Goal: Task Accomplishment & Management: Manage account settings

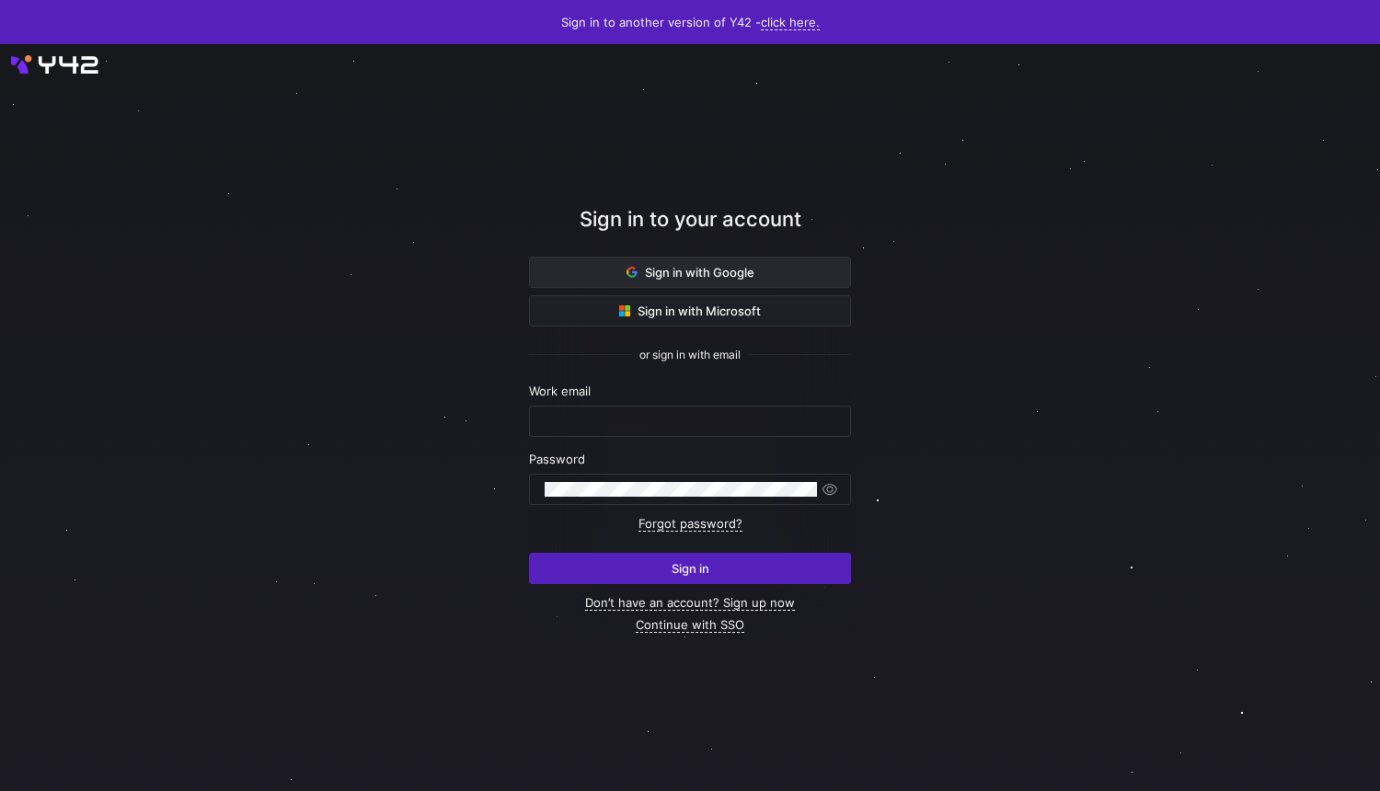
click at [666, 274] on span "Sign in with Google" at bounding box center [691, 272] width 128 height 15
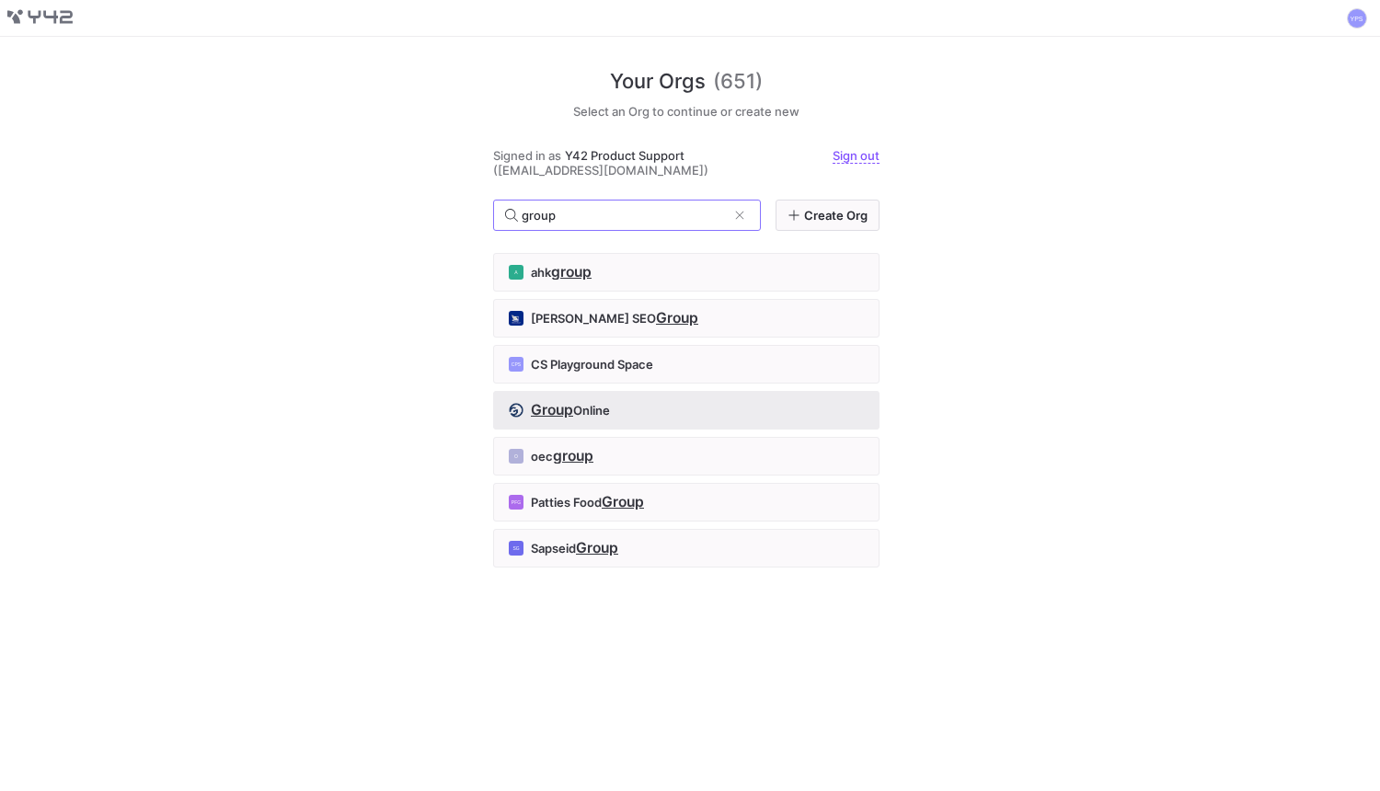
type input "group"
click at [618, 418] on div "Group Online" at bounding box center [686, 410] width 355 height 15
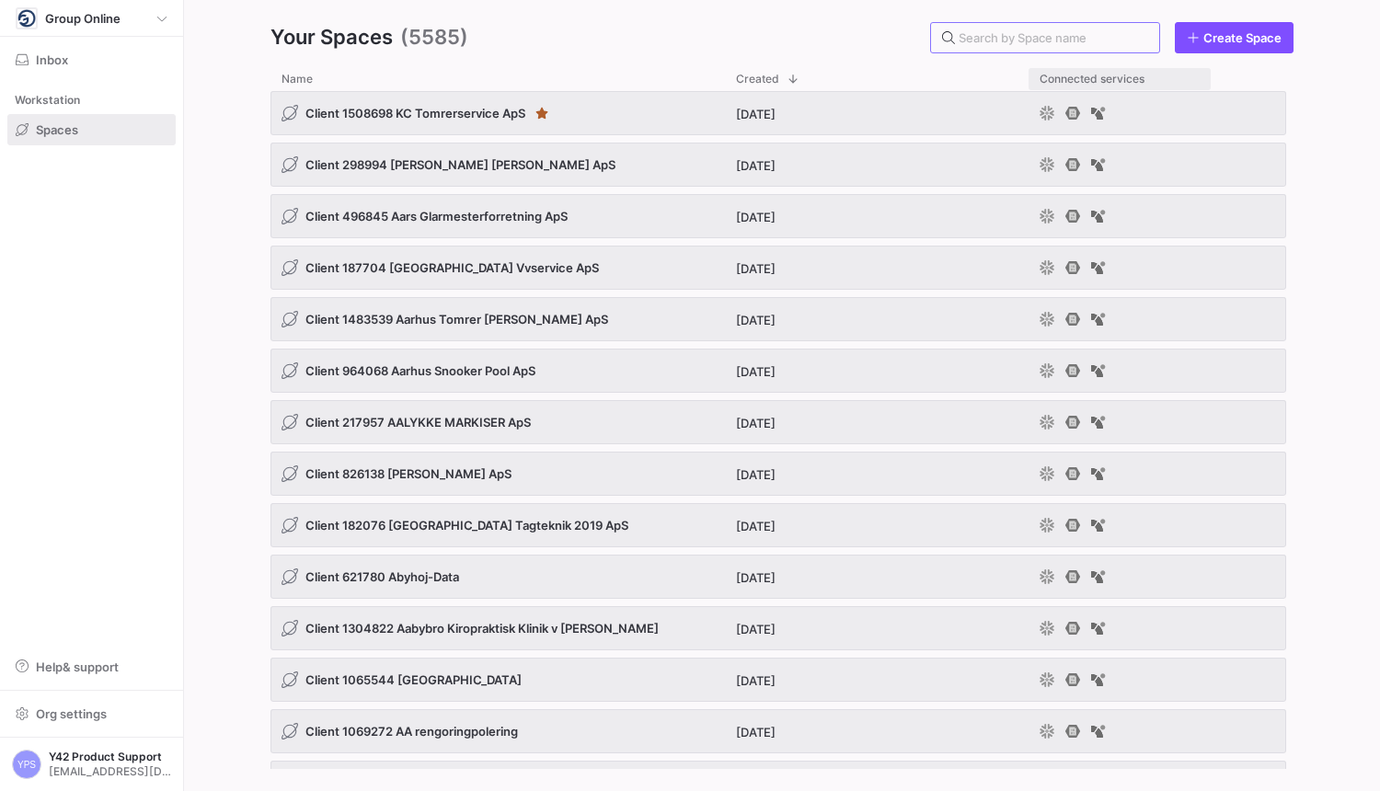
paste input "1082029"
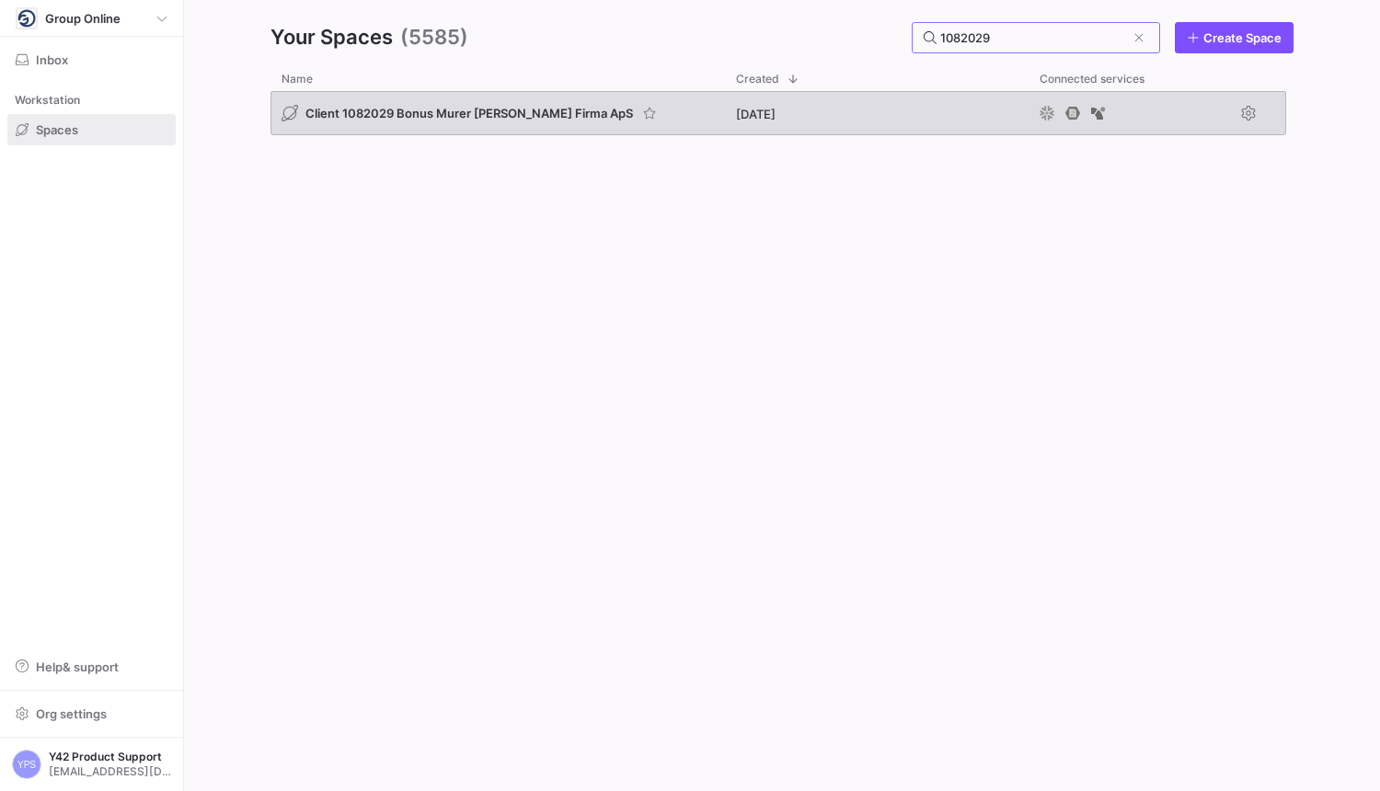
type input "1082029"
click at [458, 118] on span "Client 1082029 Bonus Murer [PERSON_NAME] Firma ApS" at bounding box center [470, 113] width 328 height 15
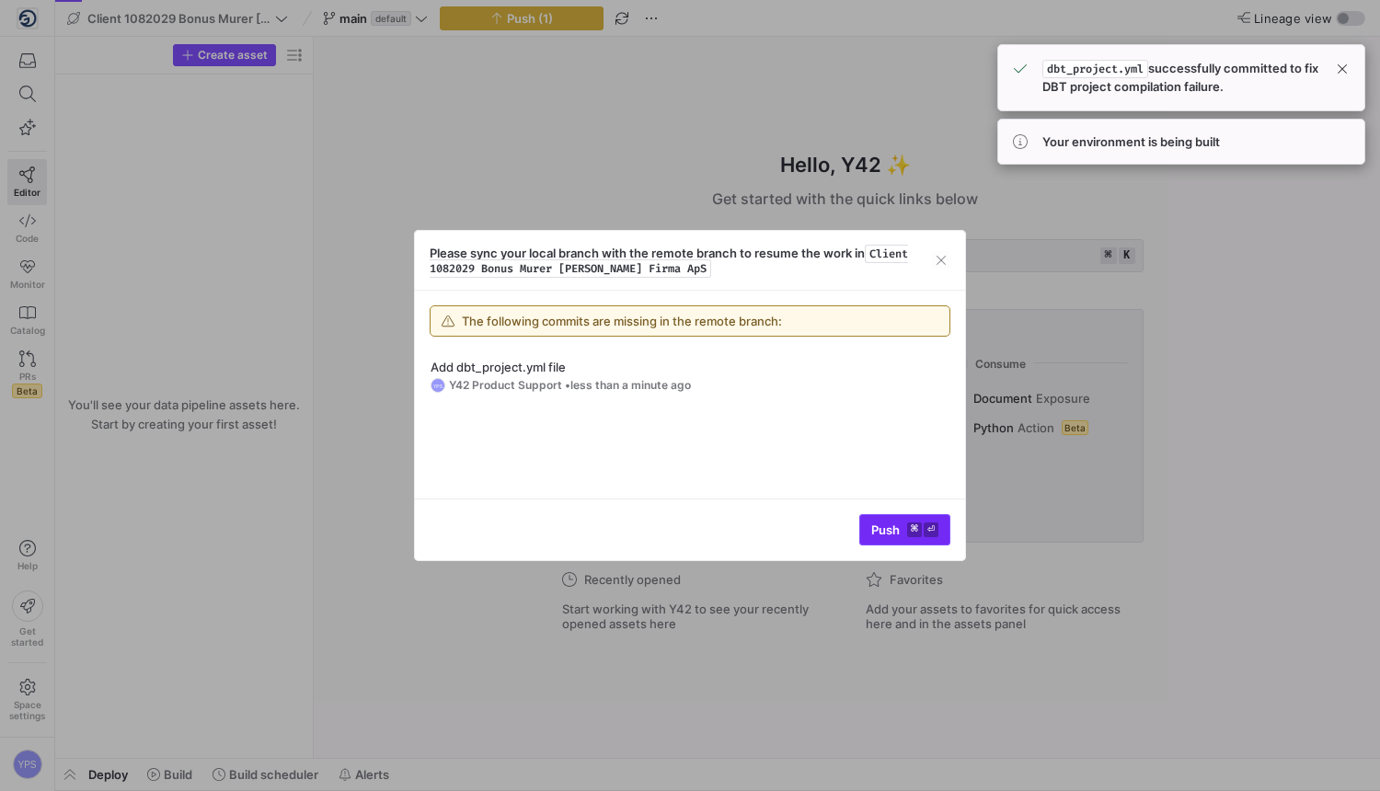
click at [883, 534] on span "Push ⌘ ⏎" at bounding box center [904, 530] width 67 height 15
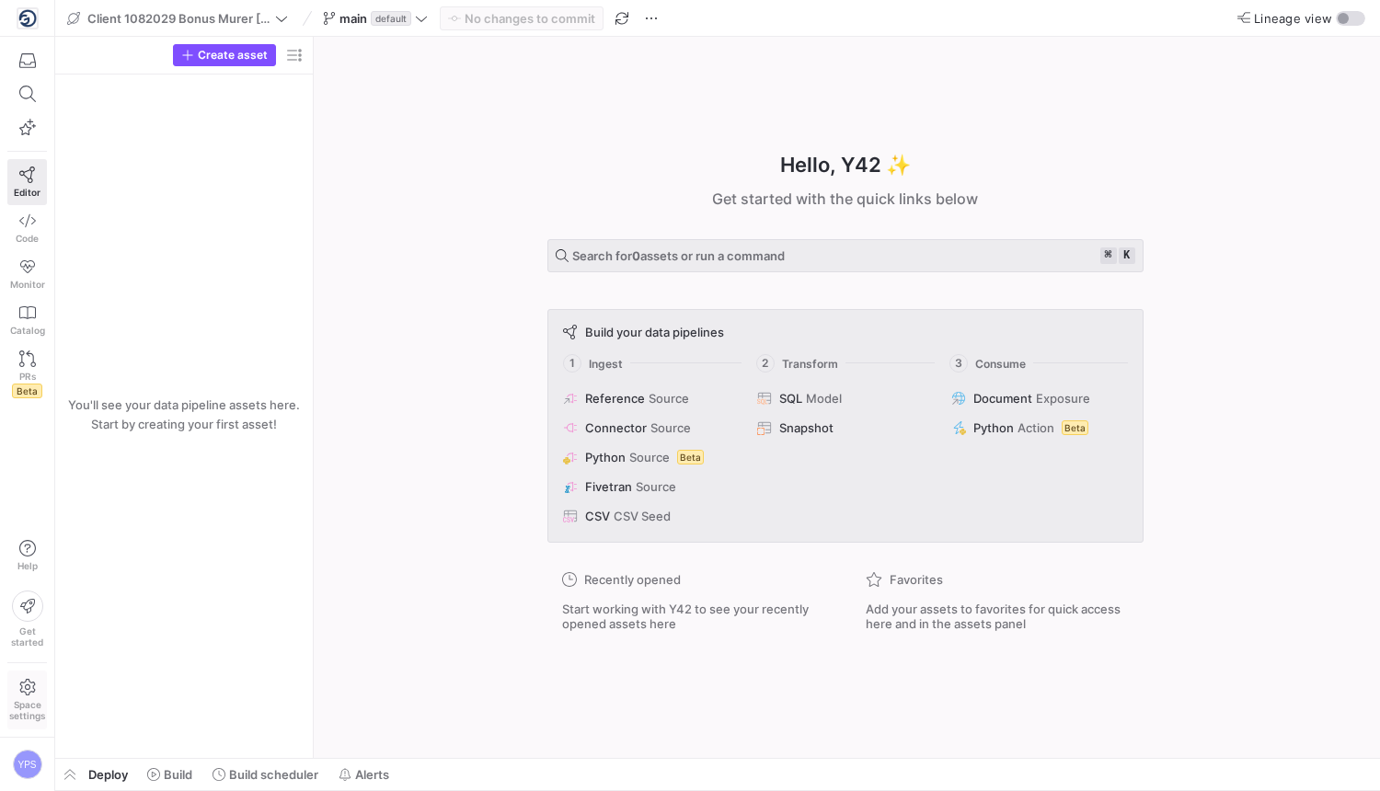
click at [28, 705] on span "Space settings" at bounding box center [27, 710] width 36 height 22
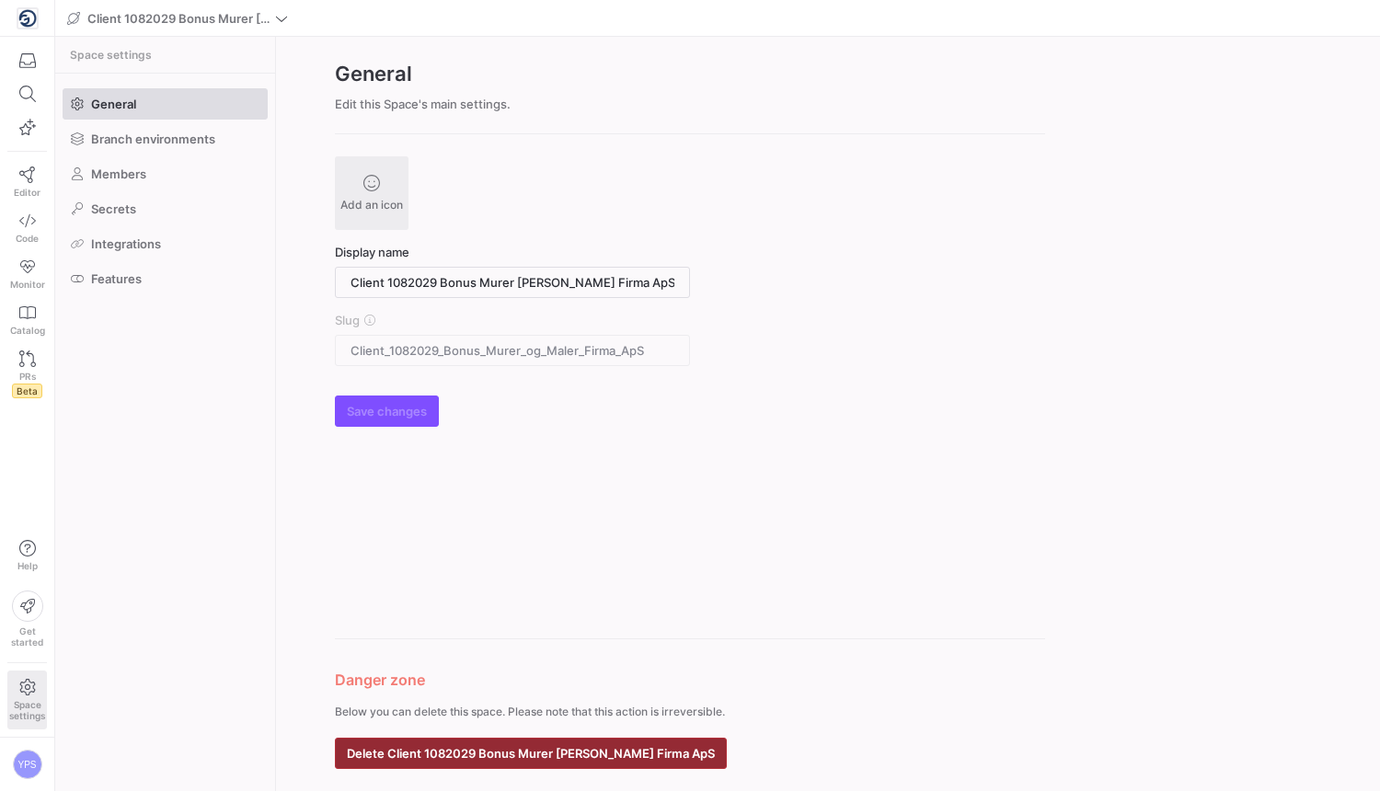
click at [466, 751] on span "Delete Client 1082029 Bonus Murer [PERSON_NAME] Firma ApS" at bounding box center [531, 753] width 368 height 15
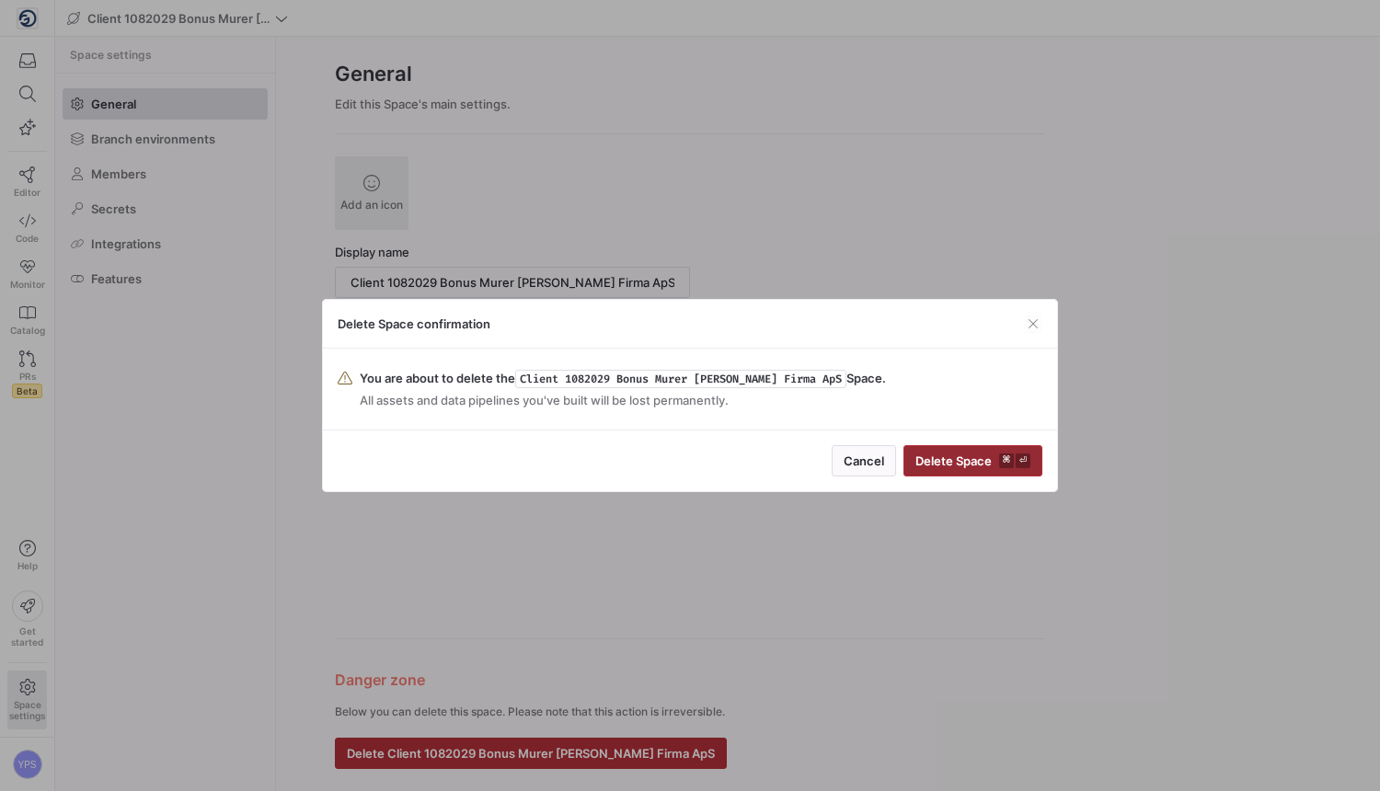
click at [958, 468] on span "submit" at bounding box center [973, 460] width 137 height 29
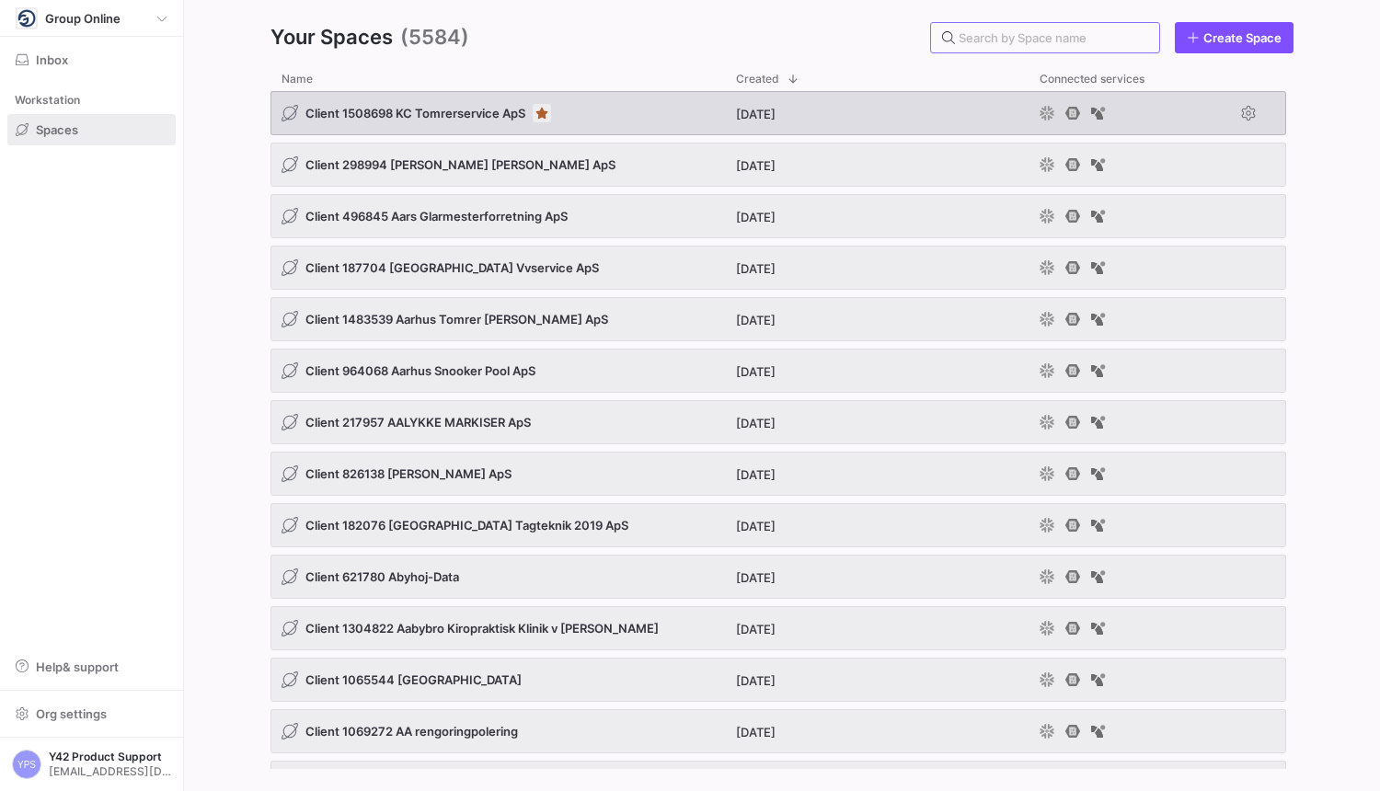
click at [545, 115] on span "Press SPACE to select this row." at bounding box center [542, 113] width 18 height 18
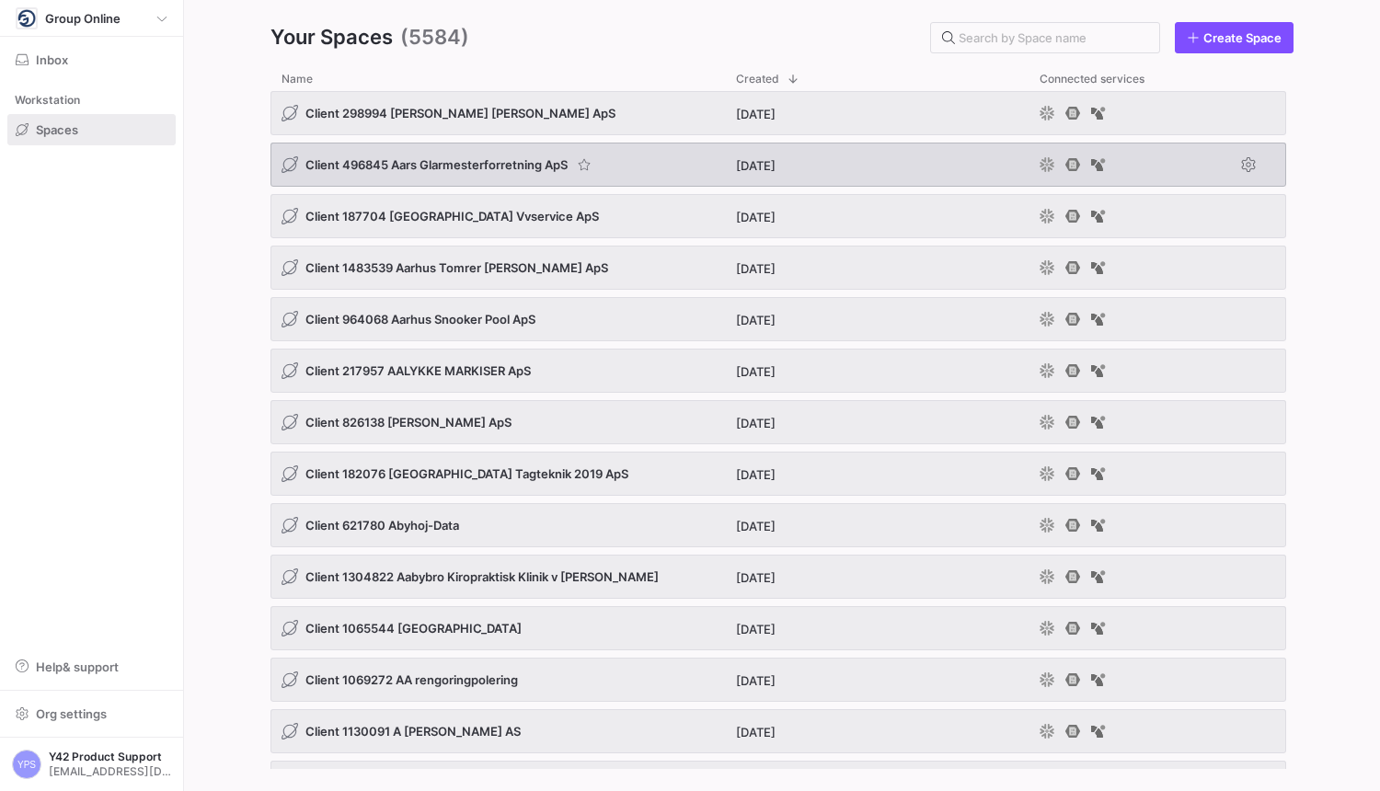
click at [690, 156] on div "Client 496845 Aars Glarmesterforretning ApS" at bounding box center [498, 165] width 455 height 44
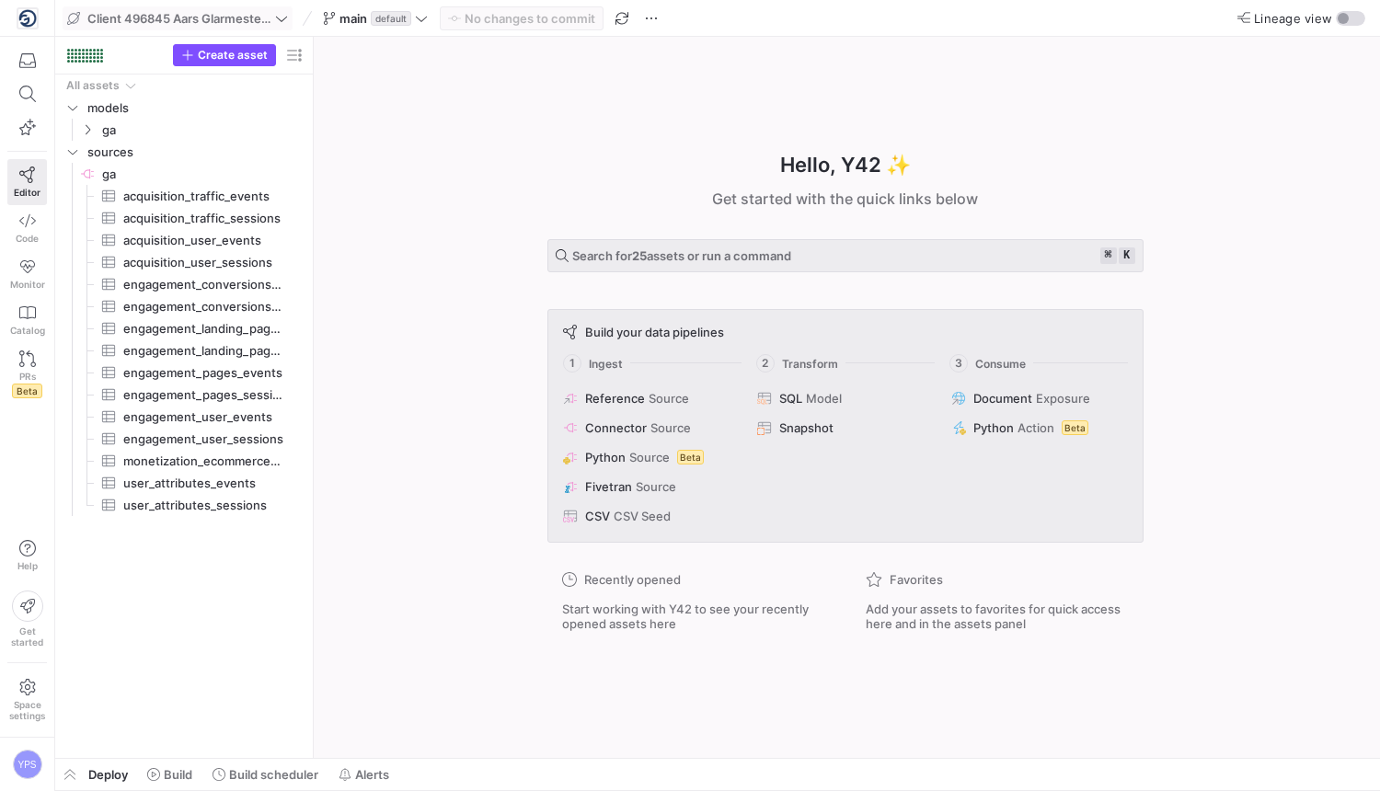
click at [249, 22] on span "Client 496845 Aars Glarmesterforretning ApS" at bounding box center [179, 18] width 184 height 15
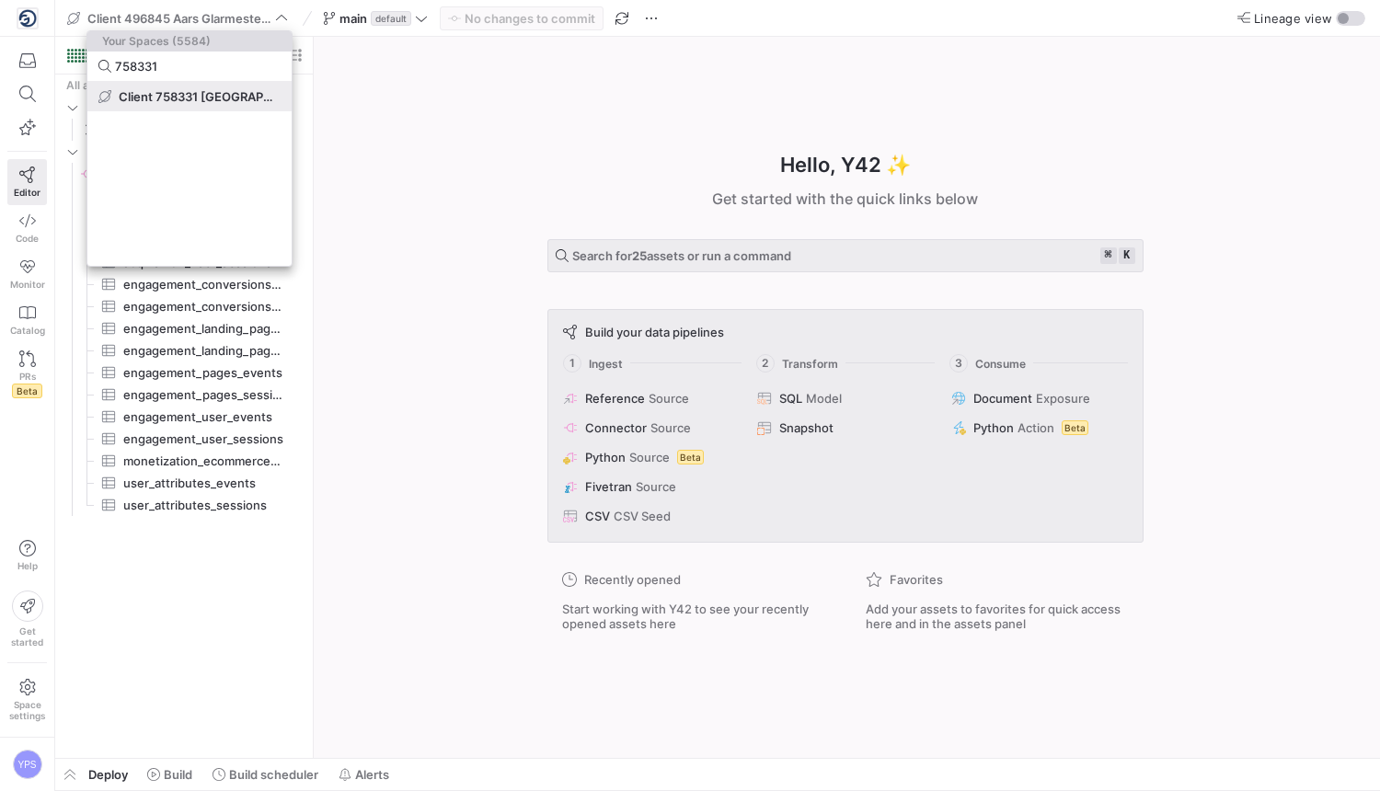
type input "758331"
click at [189, 96] on span "Client 758331 [GEOGRAPHIC_DATA] Ejendomsservice" at bounding box center [200, 96] width 162 height 15
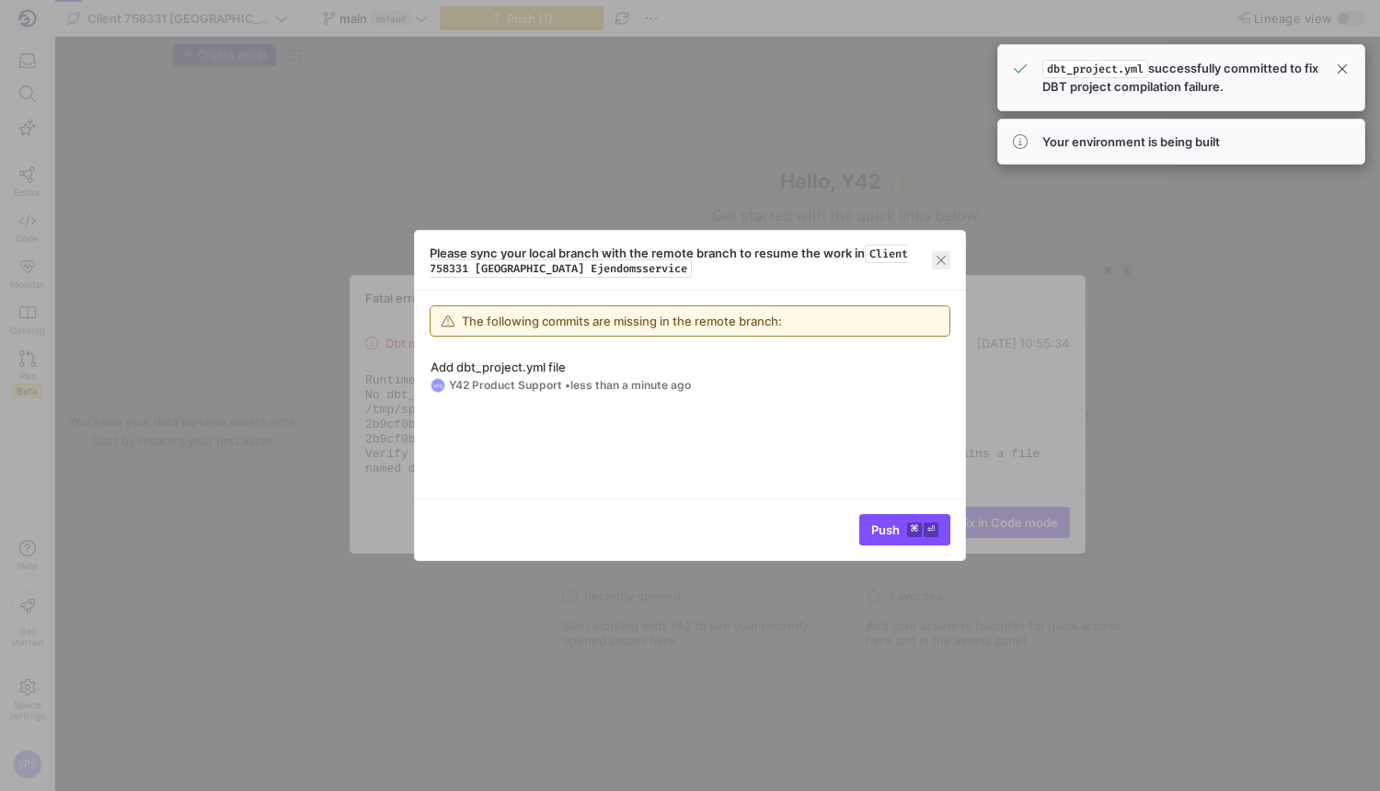
click at [937, 263] on span "button" at bounding box center [941, 260] width 18 height 18
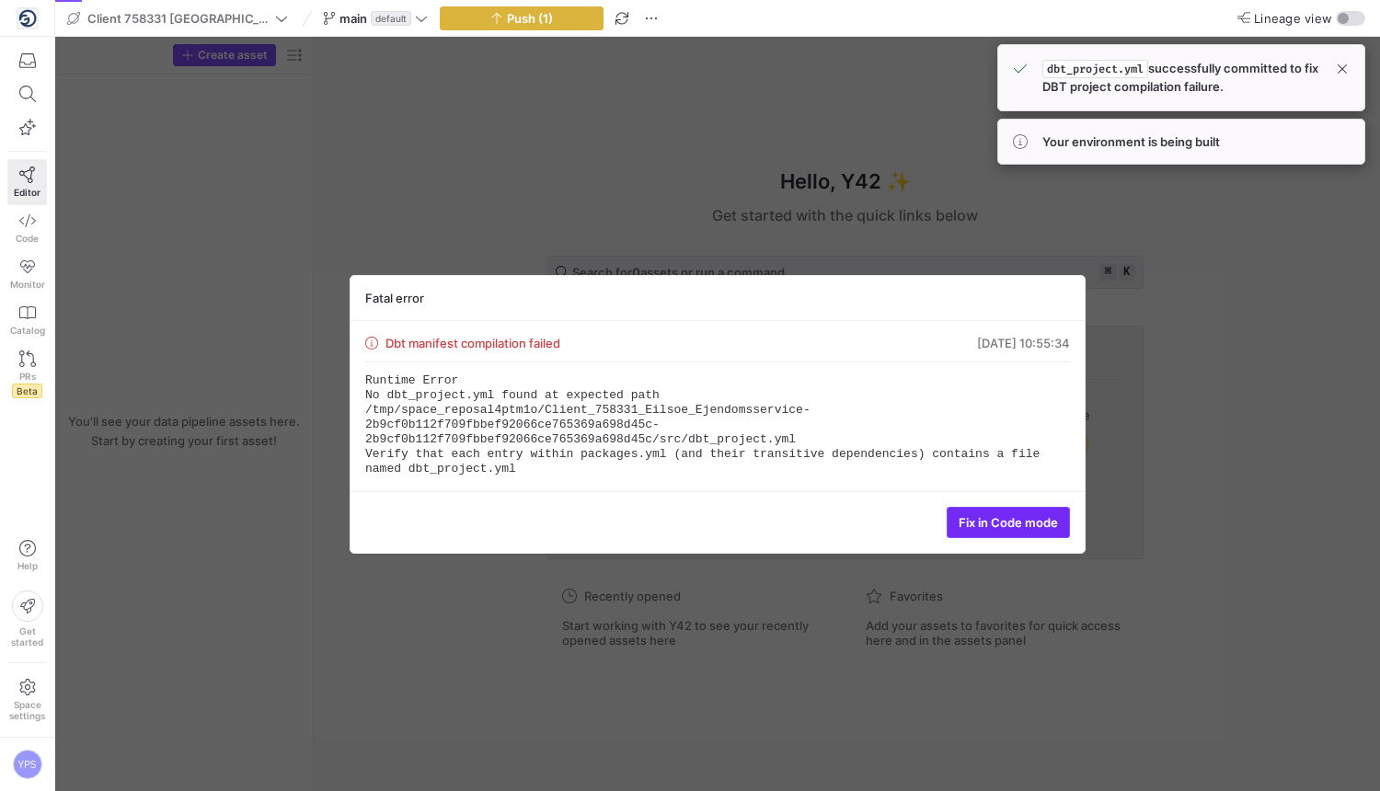
click at [1010, 520] on span "Fix in Code mode" at bounding box center [1008, 522] width 99 height 15
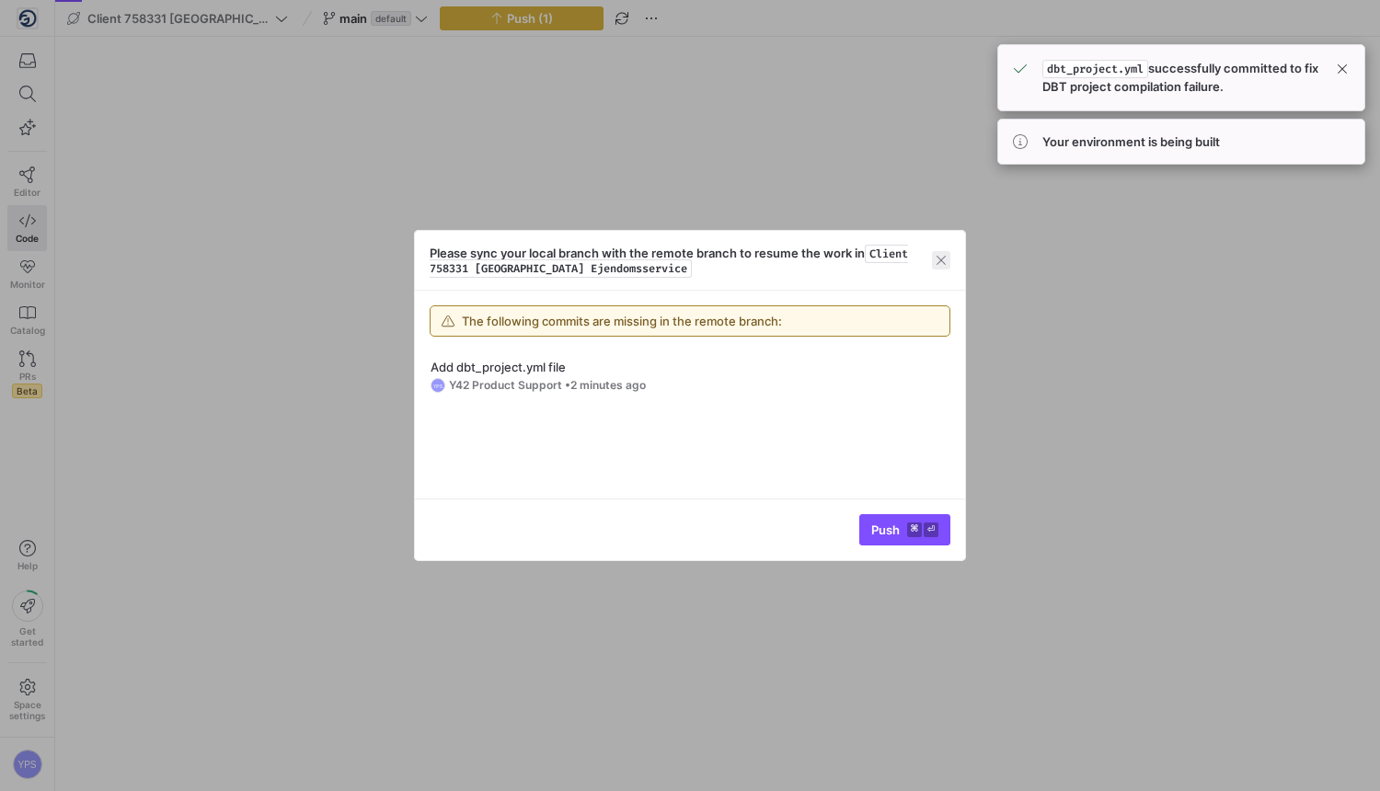
click at [944, 264] on span "button" at bounding box center [941, 260] width 18 height 18
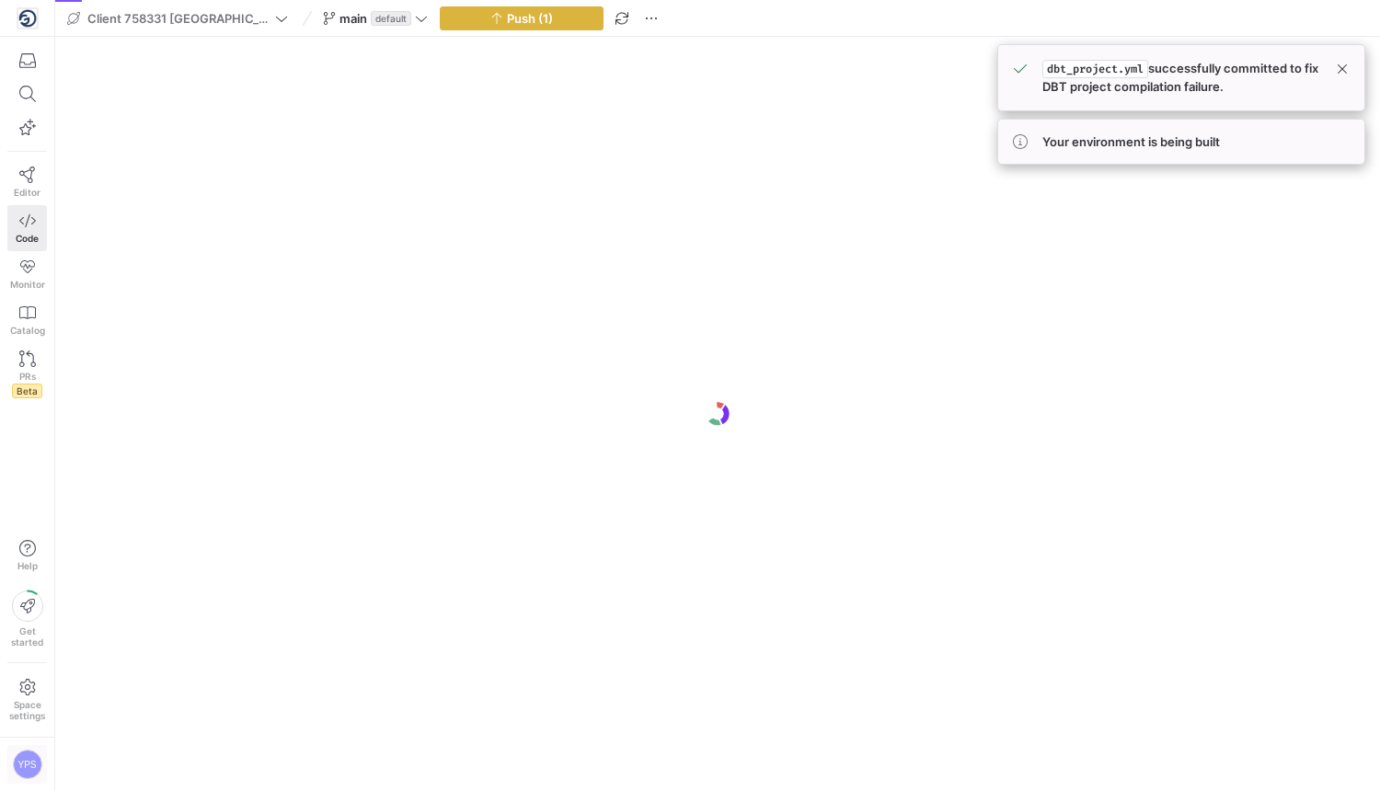
click at [29, 763] on div "YPS" at bounding box center [27, 764] width 29 height 29
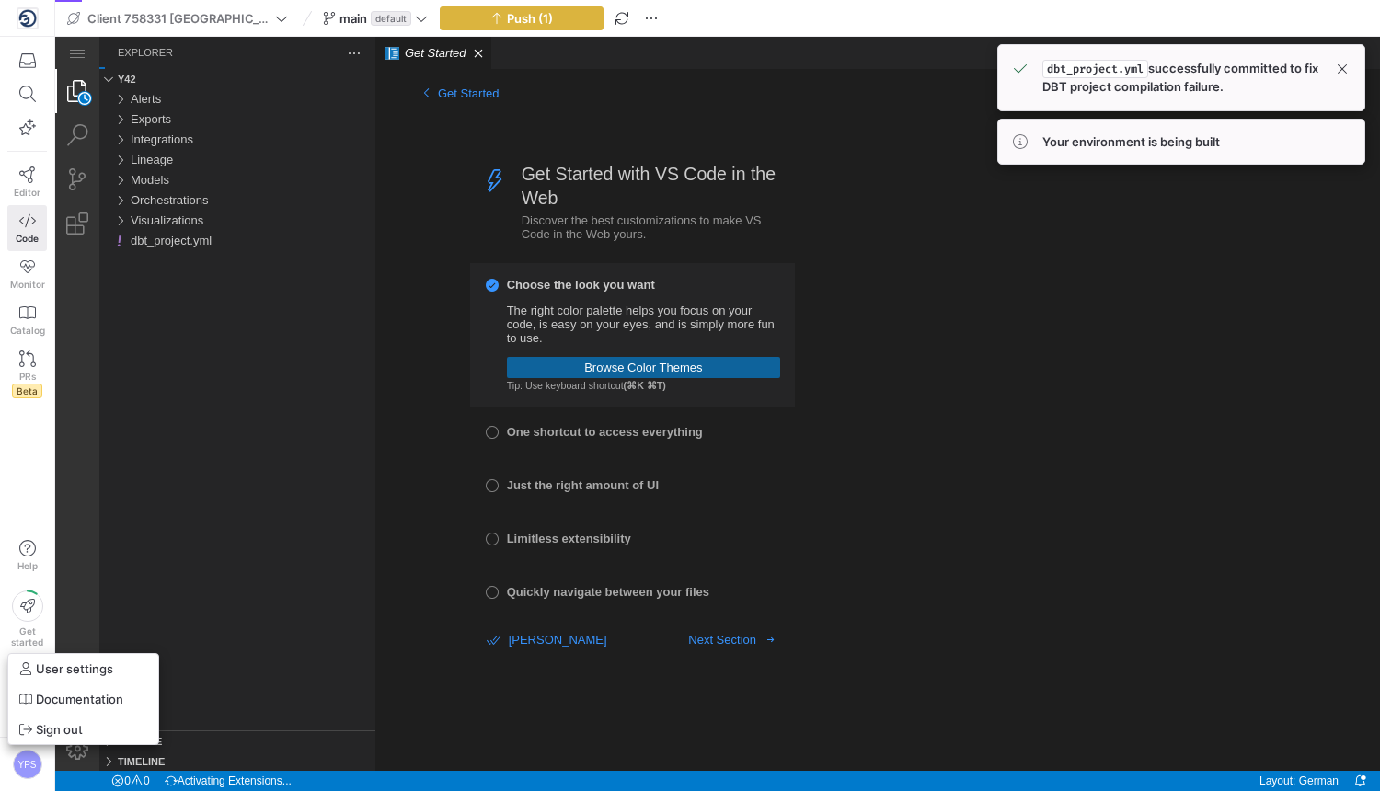
click at [126, 581] on div at bounding box center [690, 395] width 1380 height 791
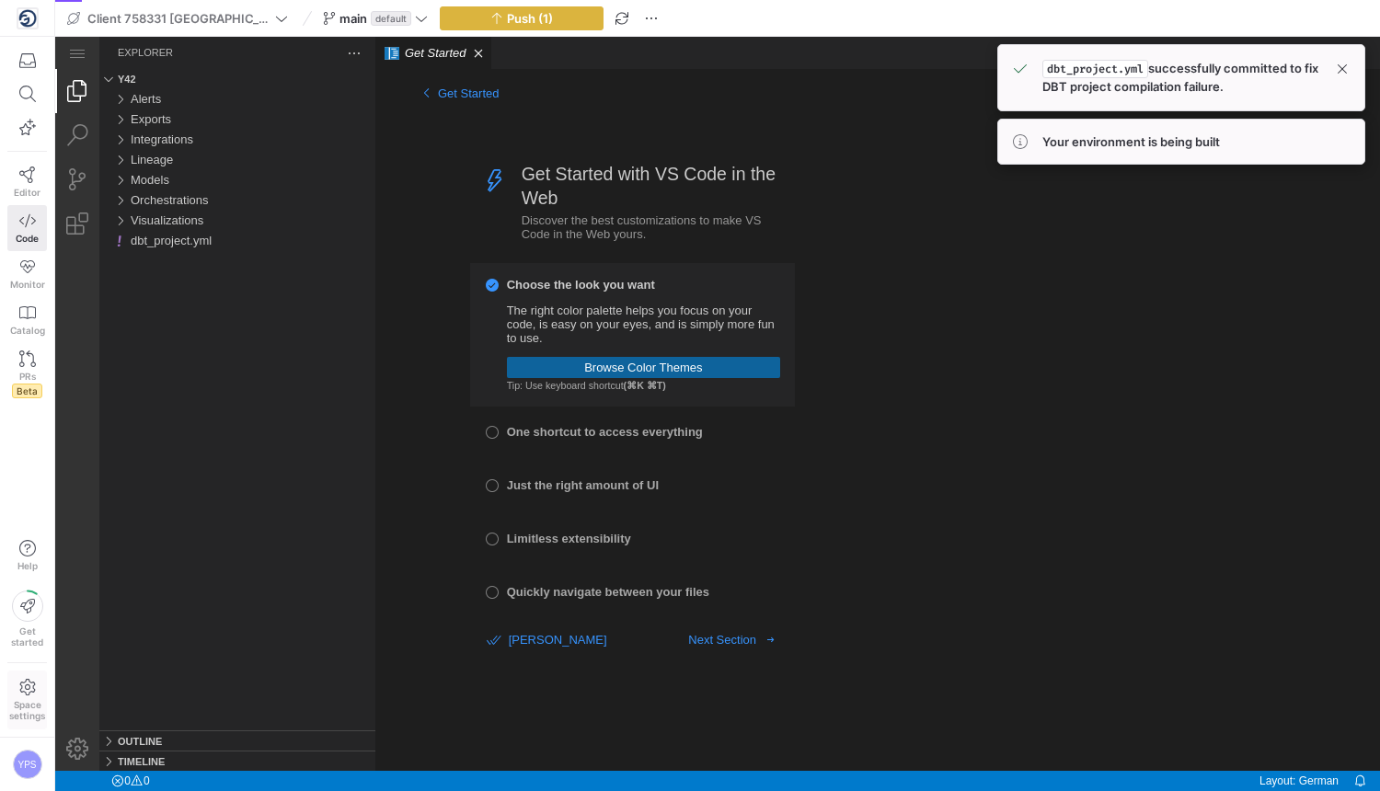
click at [25, 705] on span "Space settings" at bounding box center [27, 710] width 36 height 22
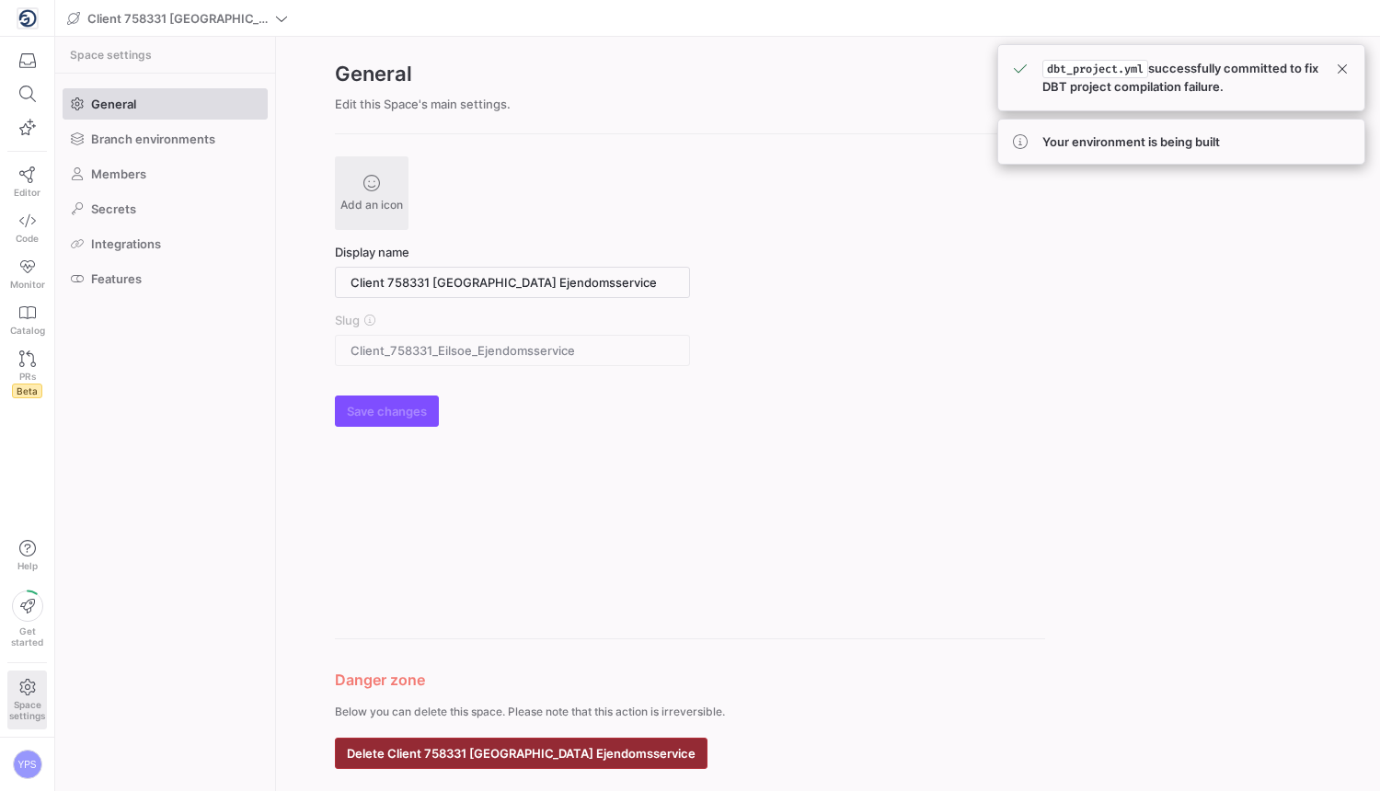
click at [505, 741] on span "button" at bounding box center [521, 753] width 371 height 29
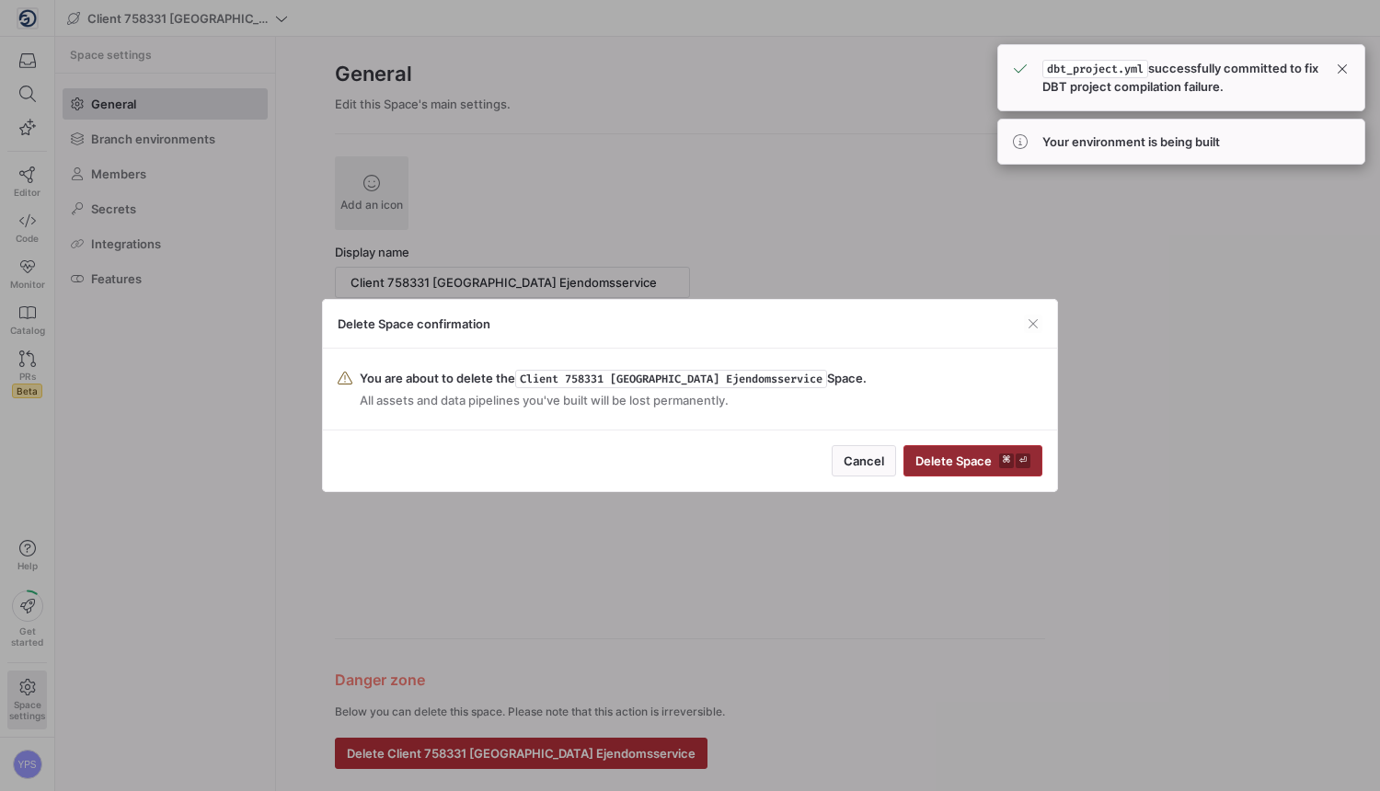
click at [986, 474] on span "submit" at bounding box center [973, 460] width 137 height 29
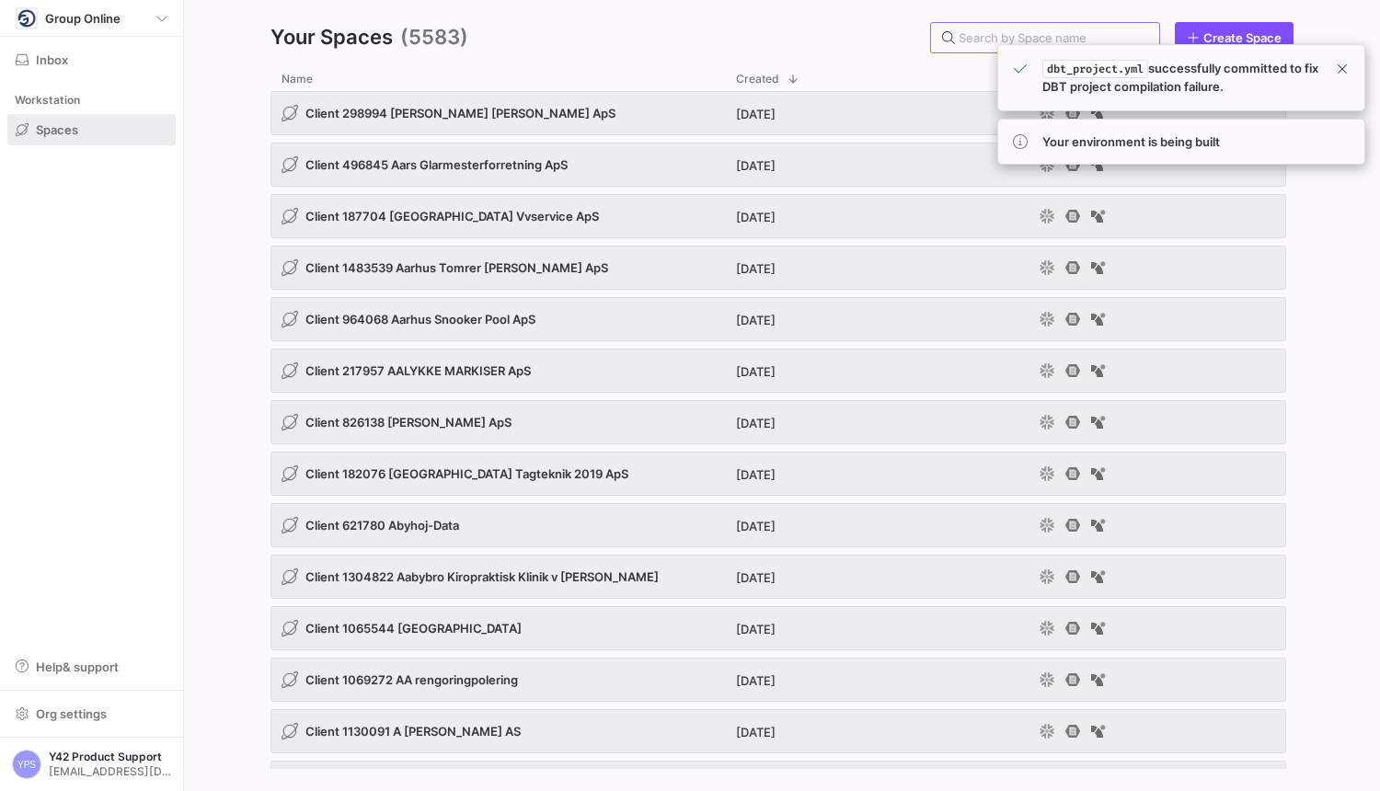
paste input "189364"
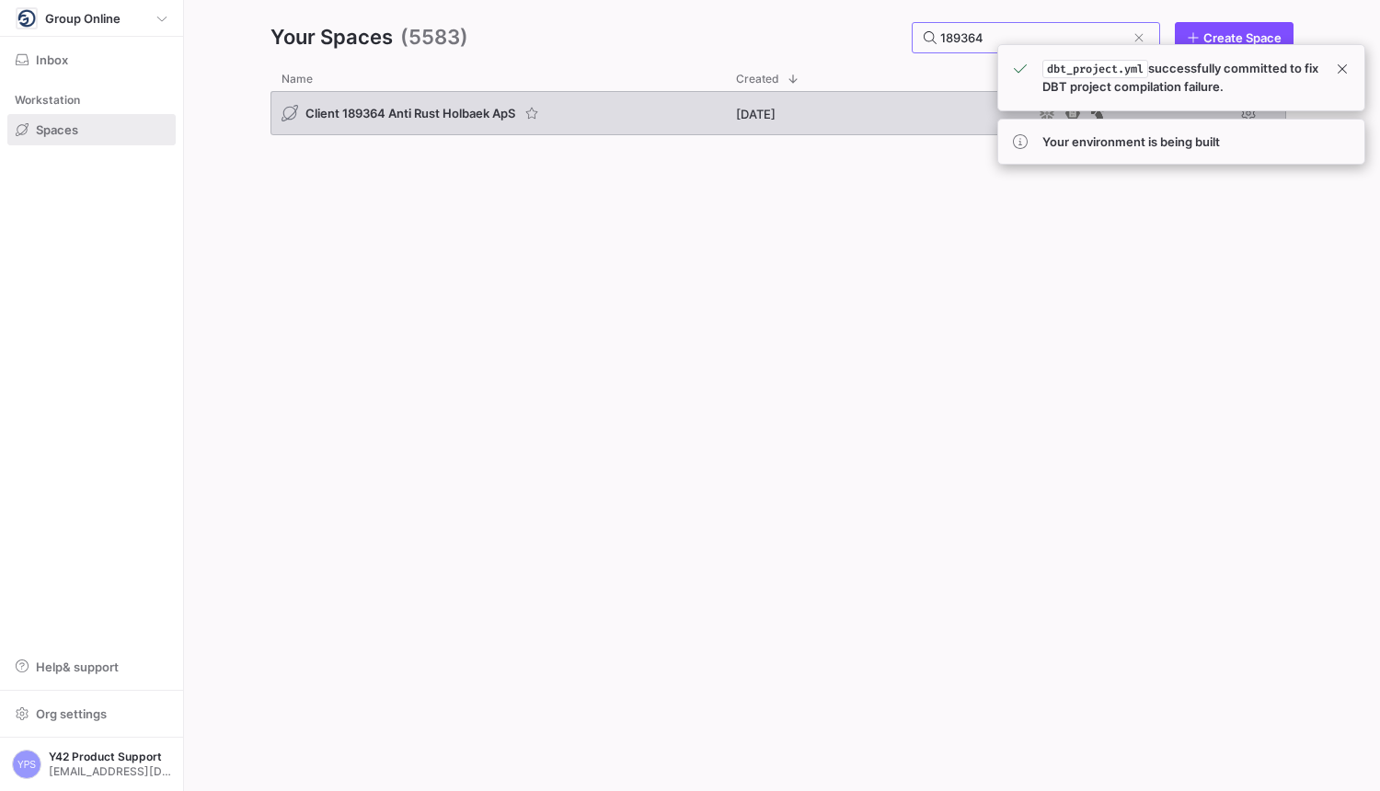
type input "189364"
click at [605, 110] on div "Client 189364 Anti Rust Holbaek ApS" at bounding box center [498, 113] width 455 height 44
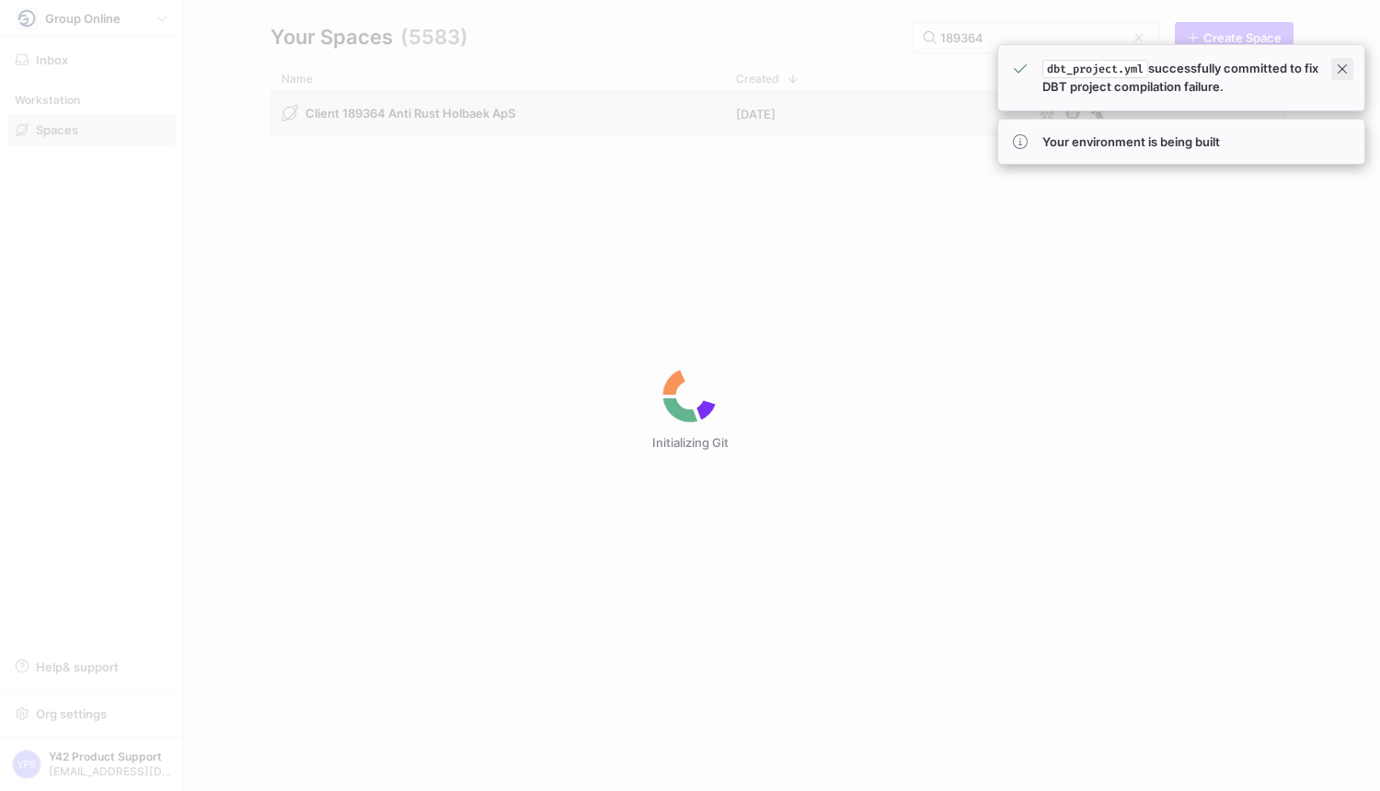
click at [1335, 68] on span at bounding box center [1343, 69] width 22 height 22
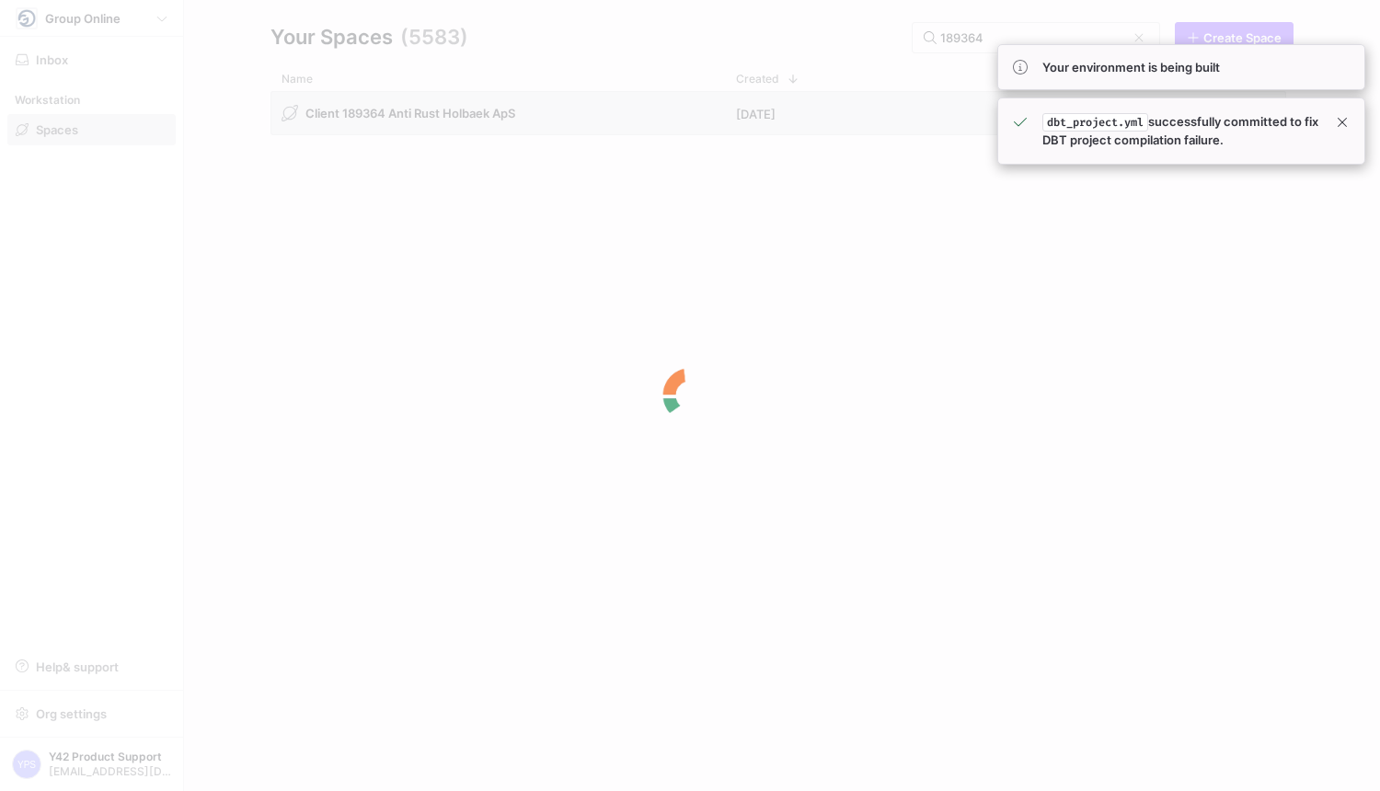
click at [1351, 108] on div "dbt_project.[PERSON_NAME] successfully committed to fix DBT project compilation…" at bounding box center [1182, 131] width 368 height 67
click at [1346, 121] on span at bounding box center [1343, 122] width 22 height 22
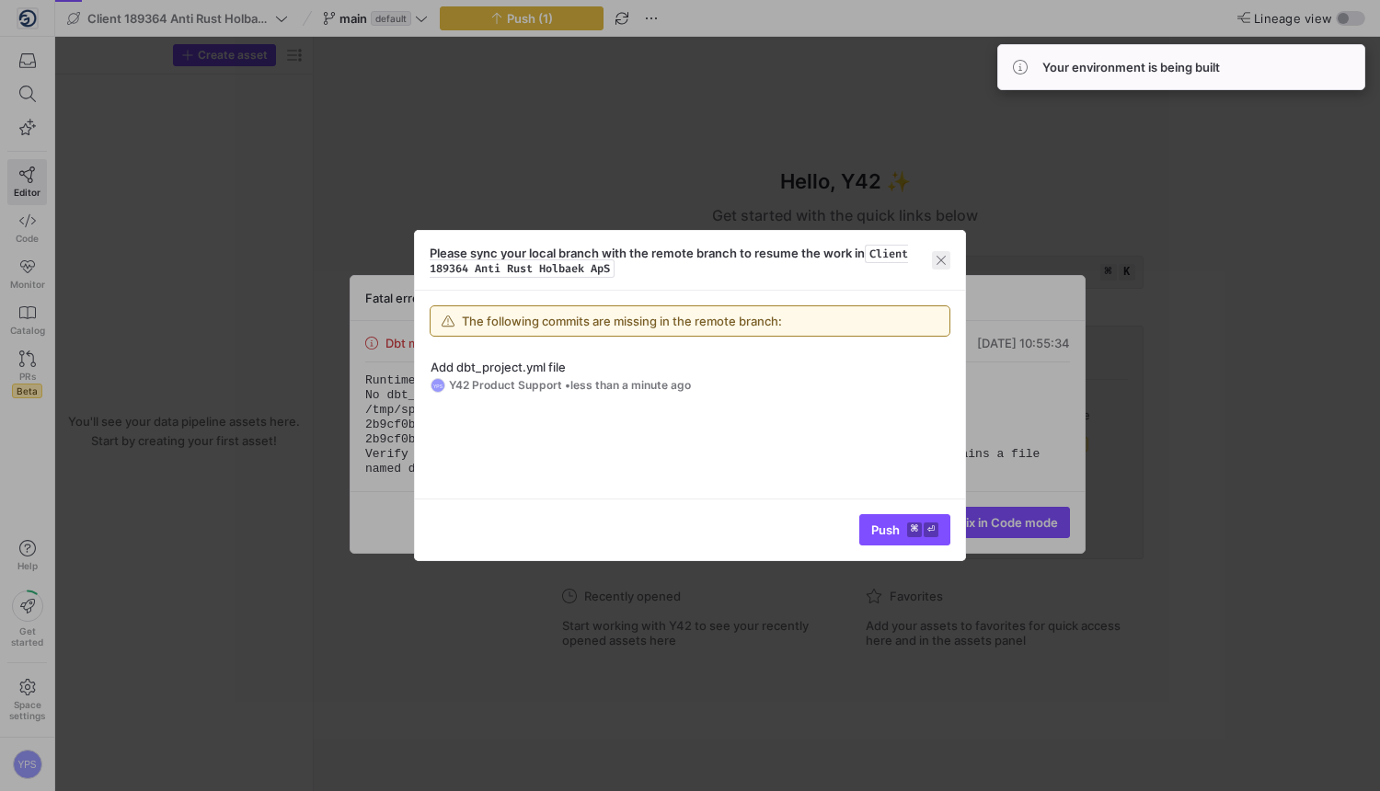
click at [947, 261] on span "button" at bounding box center [941, 260] width 18 height 18
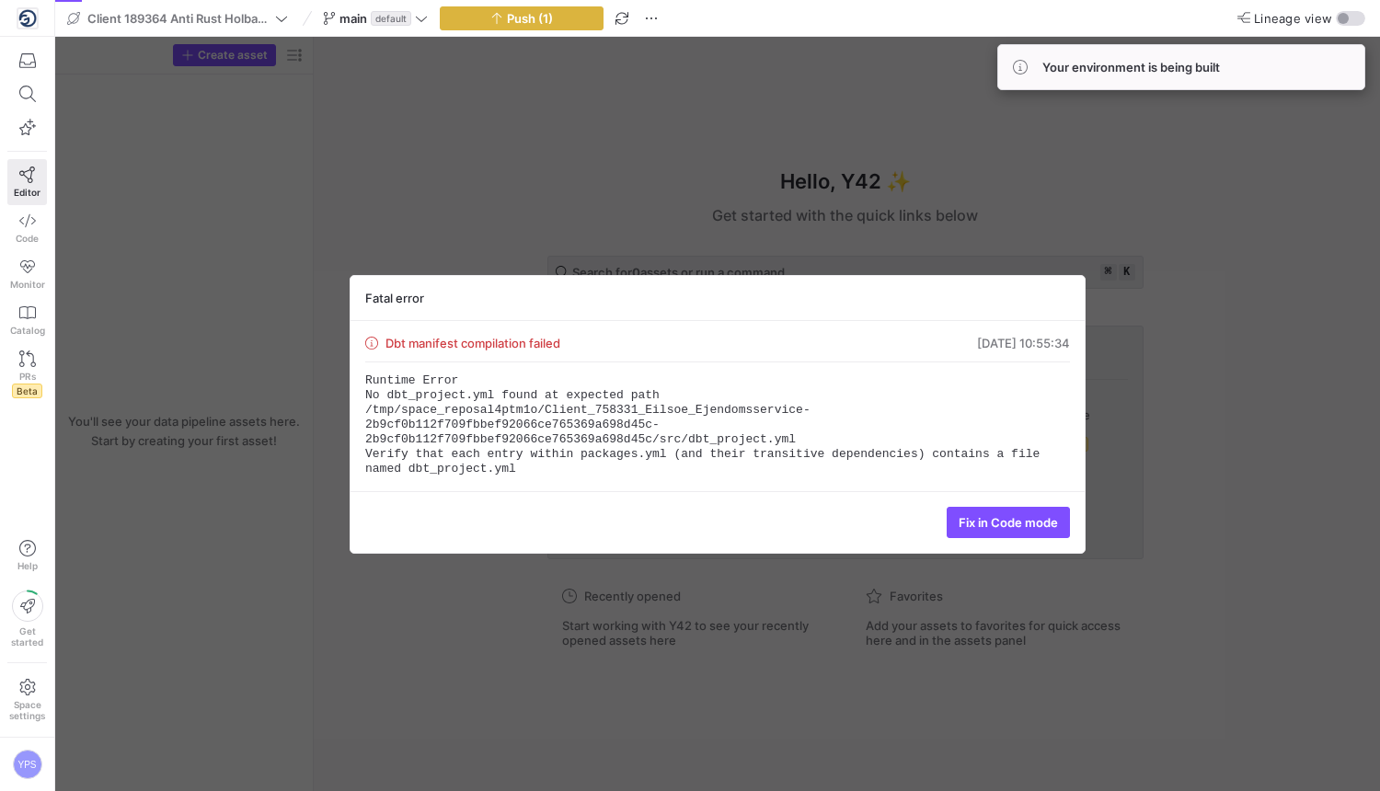
click at [976, 538] on div "Fix in Code mode" at bounding box center [718, 522] width 734 height 62
click at [986, 524] on span "Fix in Code mode" at bounding box center [1008, 522] width 99 height 15
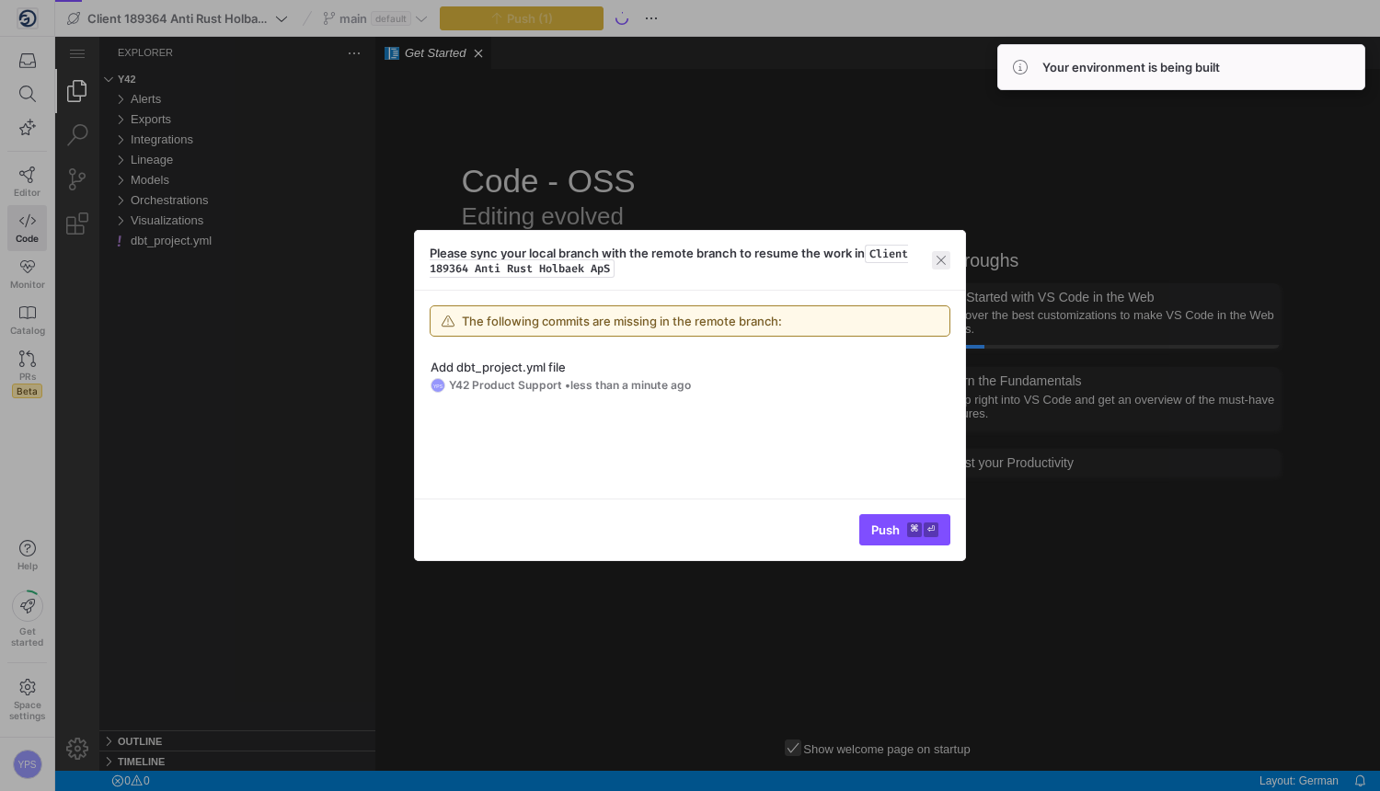
click at [939, 259] on span "button" at bounding box center [941, 260] width 18 height 18
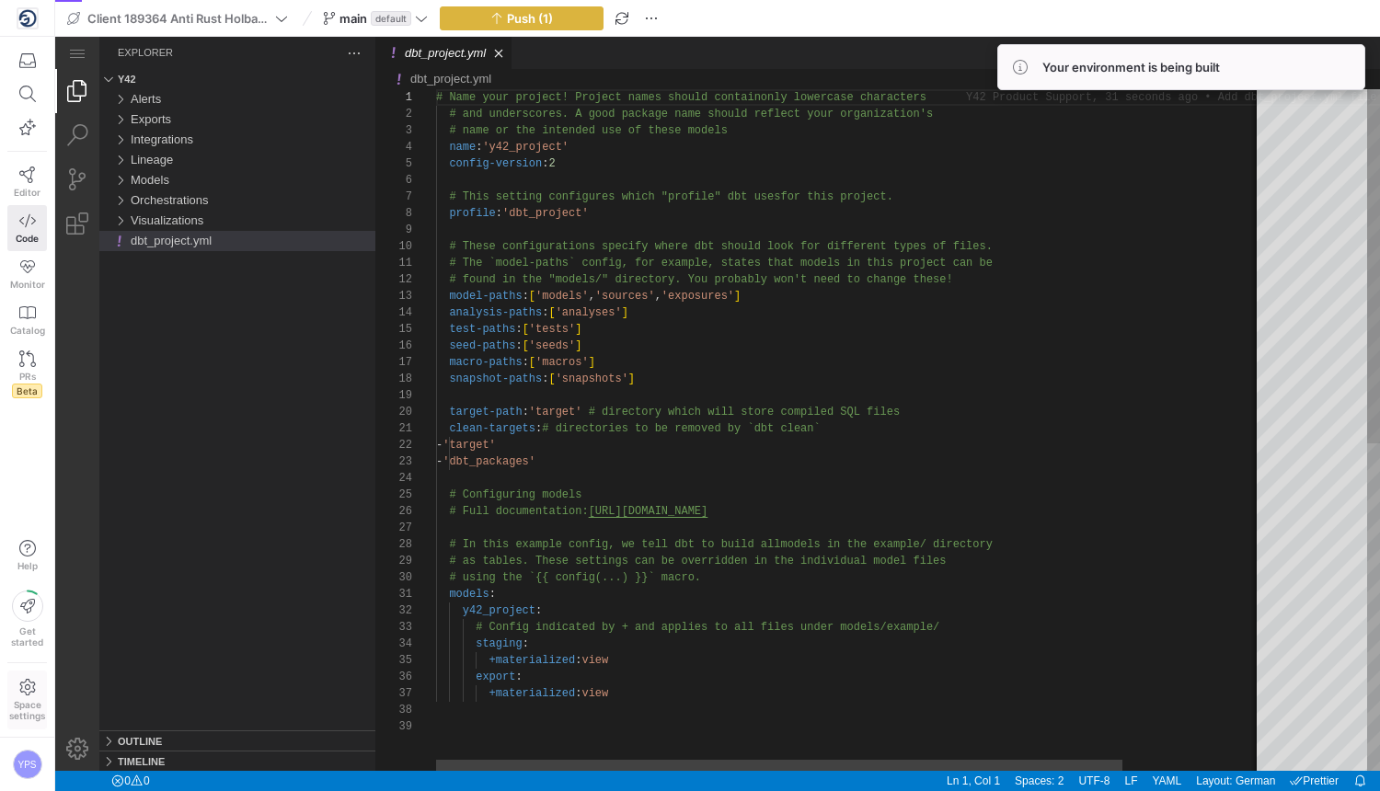
click at [30, 689] on icon at bounding box center [27, 687] width 17 height 17
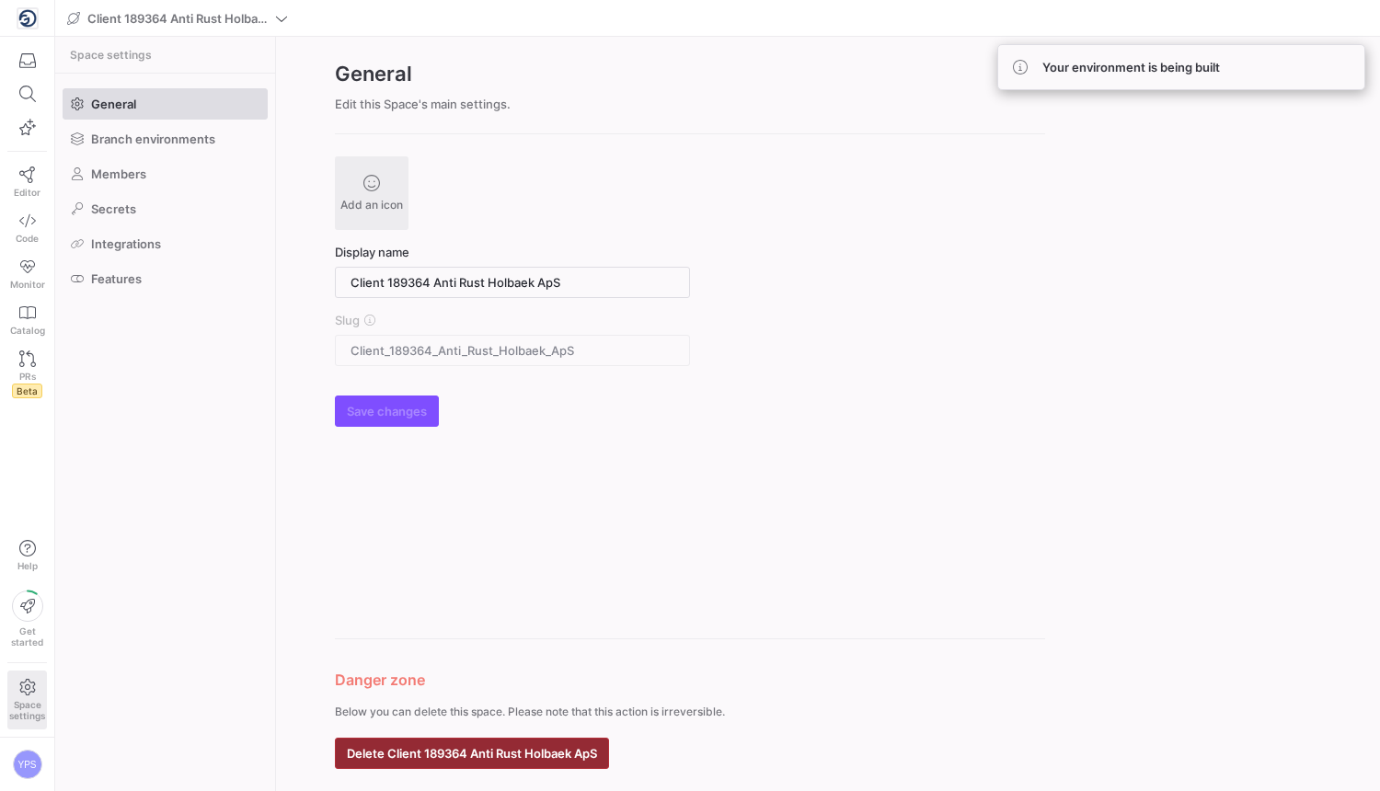
click at [514, 754] on span "Delete Client 189364 Anti Rust Holbaek ApS" at bounding box center [472, 753] width 250 height 15
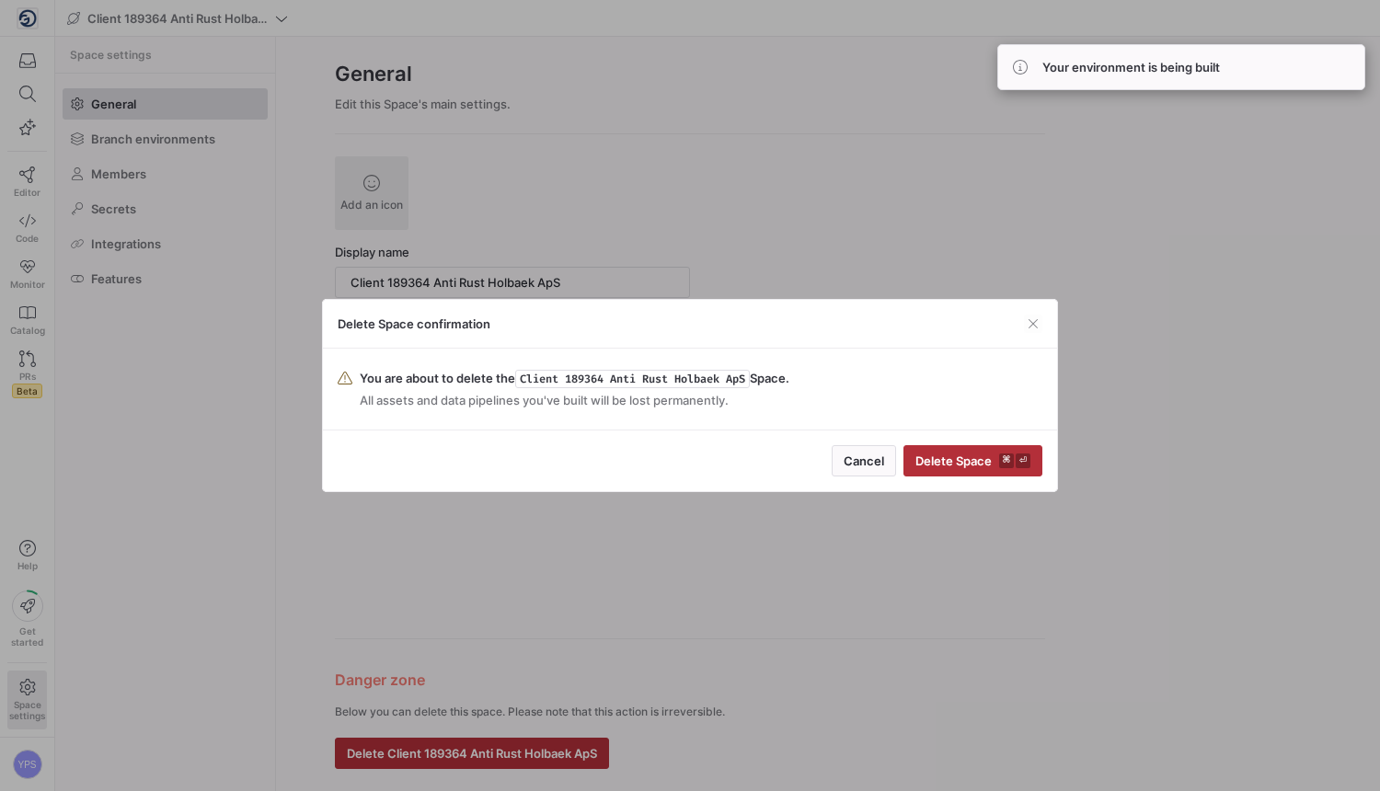
click at [963, 491] on div "Delete Space confirmation You are about to delete the Client 189364 Anti Rust H…" at bounding box center [690, 395] width 736 height 193
click at [980, 475] on span "submit" at bounding box center [973, 460] width 137 height 29
